Goal: Task Accomplishment & Management: Use online tool/utility

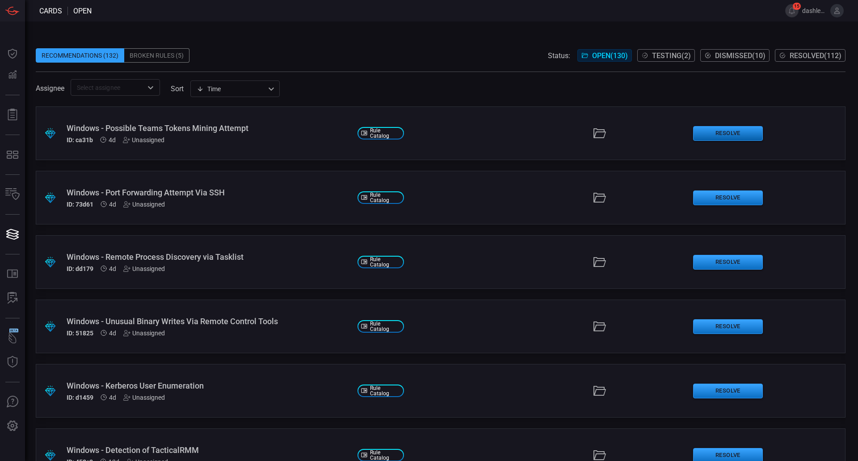
click at [710, 128] on button "Resolve" at bounding box center [728, 133] width 70 height 15
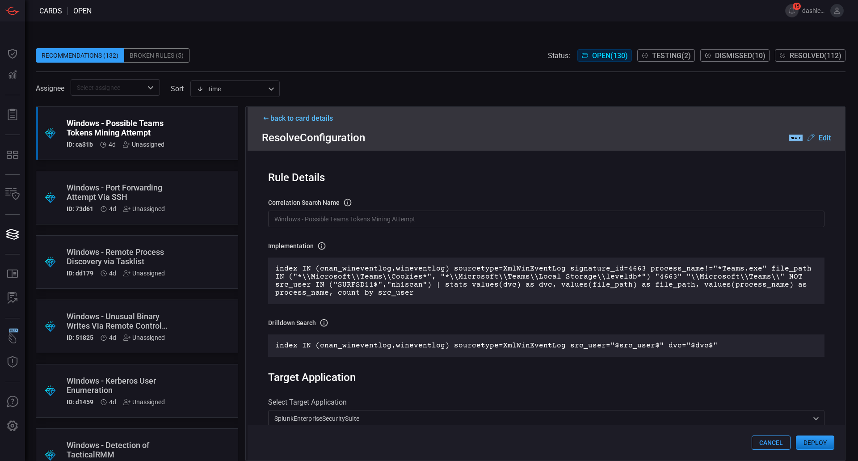
click at [452, 174] on div "Rule Details" at bounding box center [546, 177] width 556 height 13
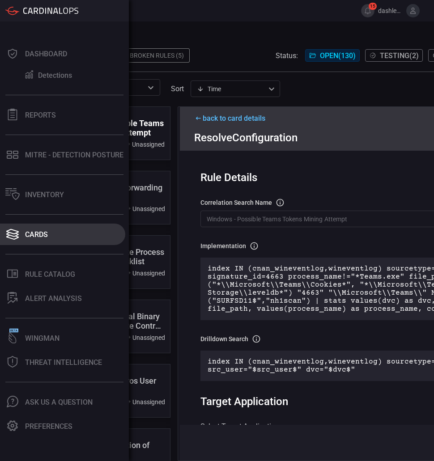
click at [47, 233] on div "Cards" at bounding box center [36, 234] width 23 height 8
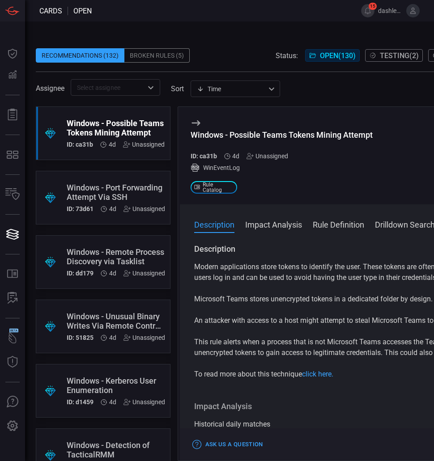
click at [97, 185] on div "Windows - Port Forwarding Attempt Via SSH" at bounding box center [116, 192] width 98 height 19
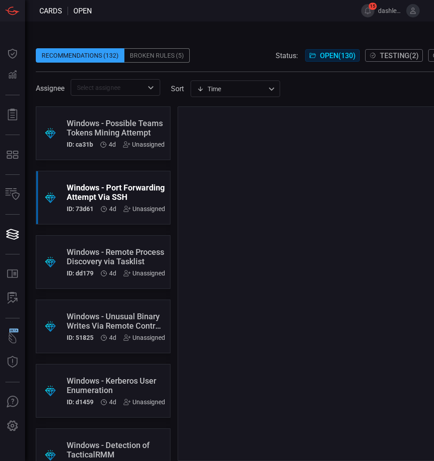
click at [131, 133] on div "Windows - Possible Teams Tokens Mining Attempt" at bounding box center [116, 127] width 98 height 19
